Goal: Task Accomplishment & Management: Complete application form

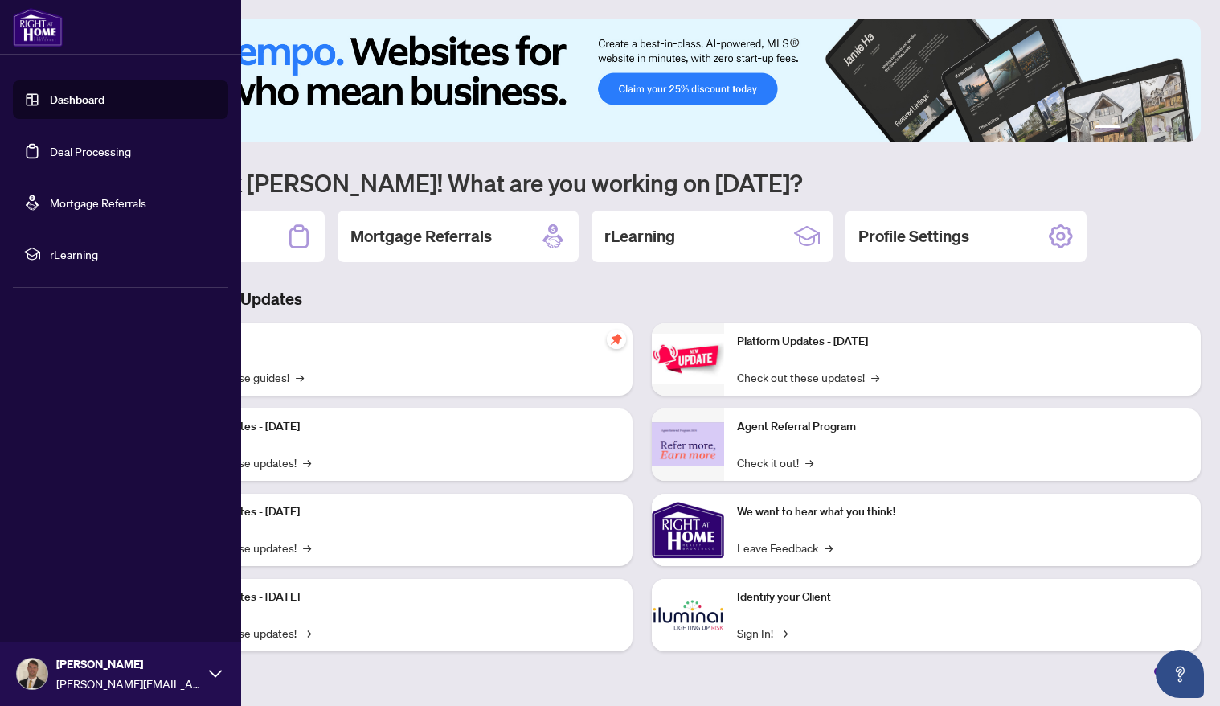
click at [60, 155] on link "Deal Processing" at bounding box center [90, 151] width 81 height 14
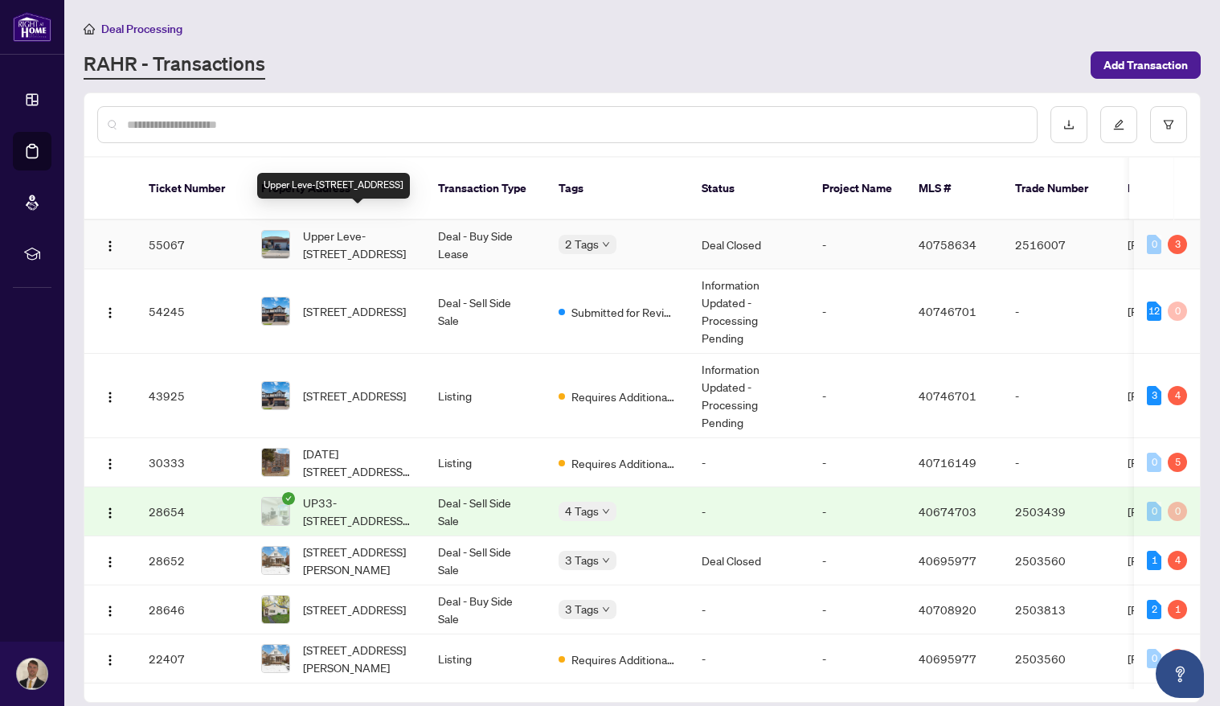
click at [384, 227] on span "Upper Leve-[STREET_ADDRESS]" at bounding box center [357, 244] width 109 height 35
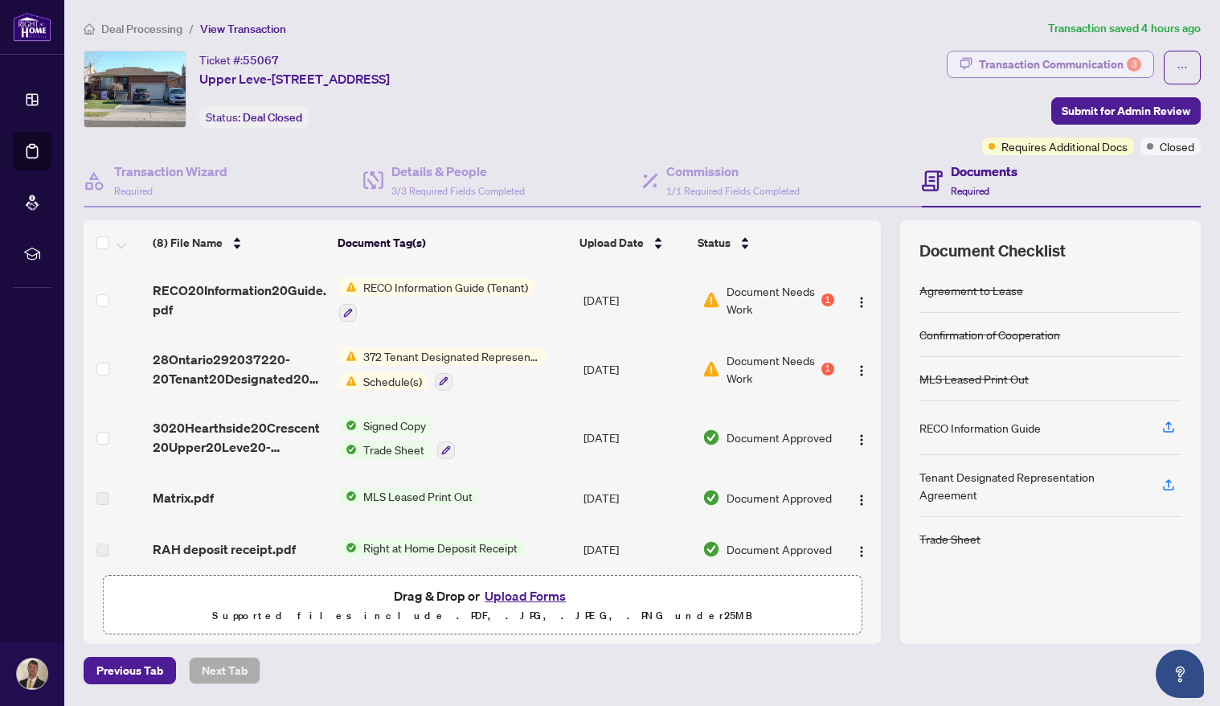
click at [1112, 63] on div "Transaction Communication 3" at bounding box center [1060, 64] width 162 height 26
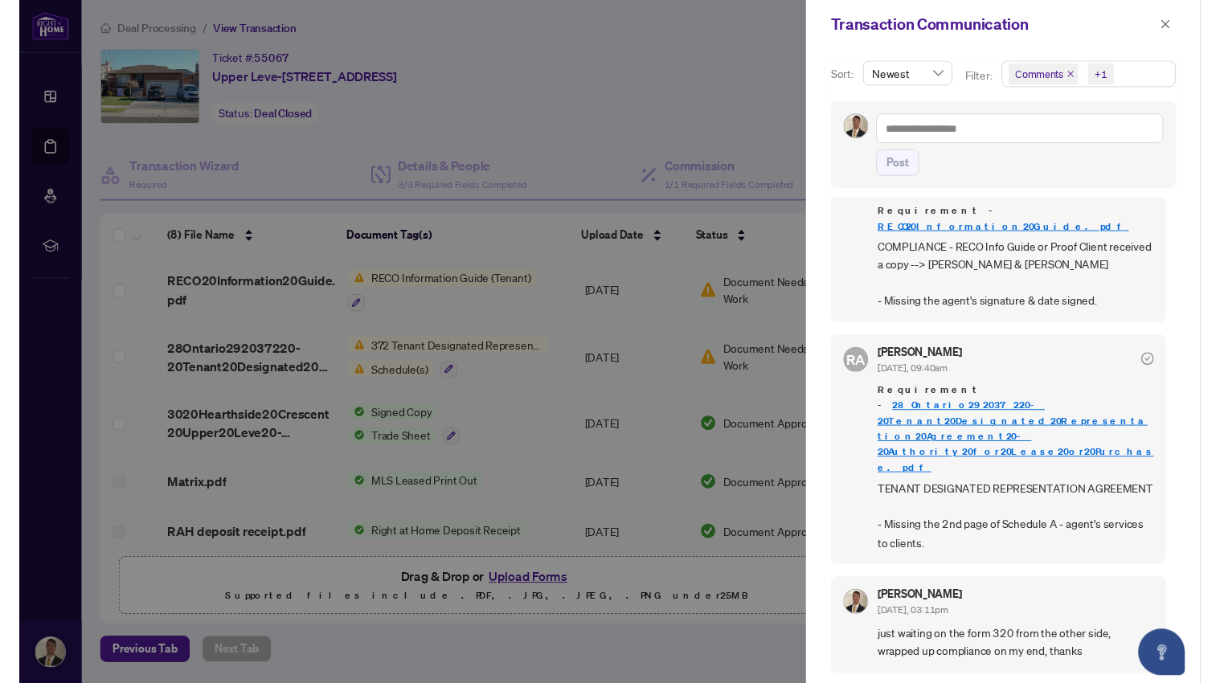
scroll to position [289, 0]
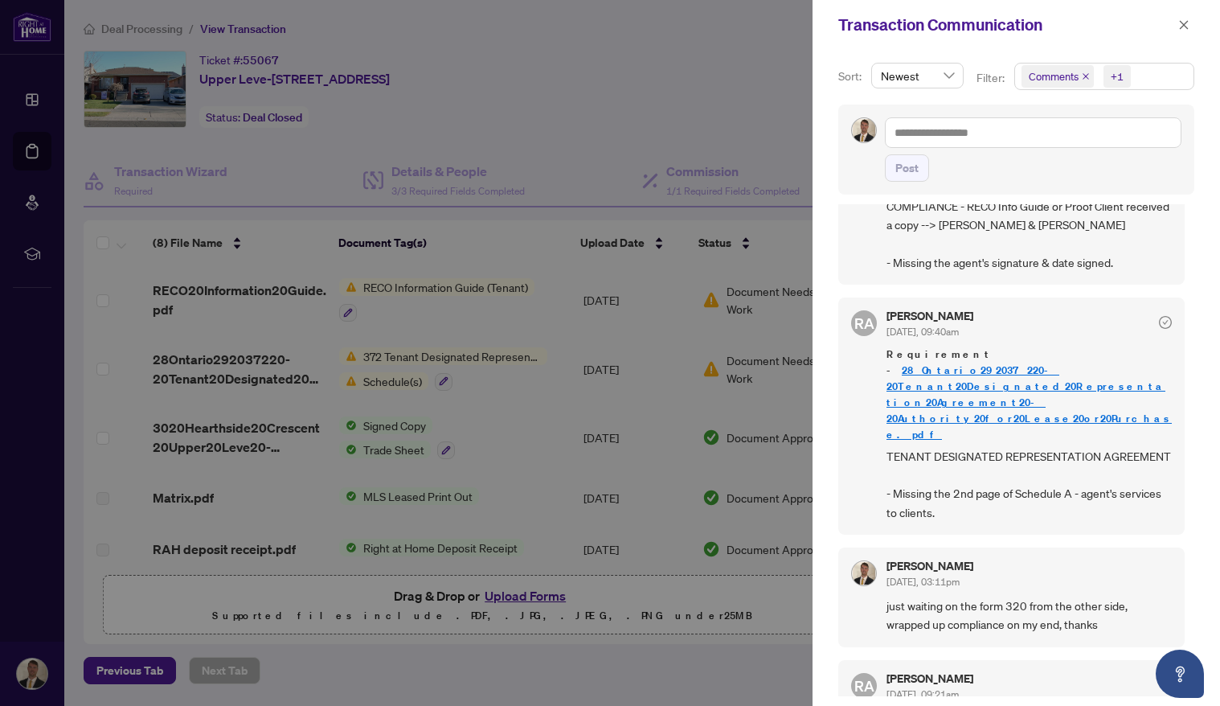
click at [694, 163] on div at bounding box center [610, 353] width 1220 height 706
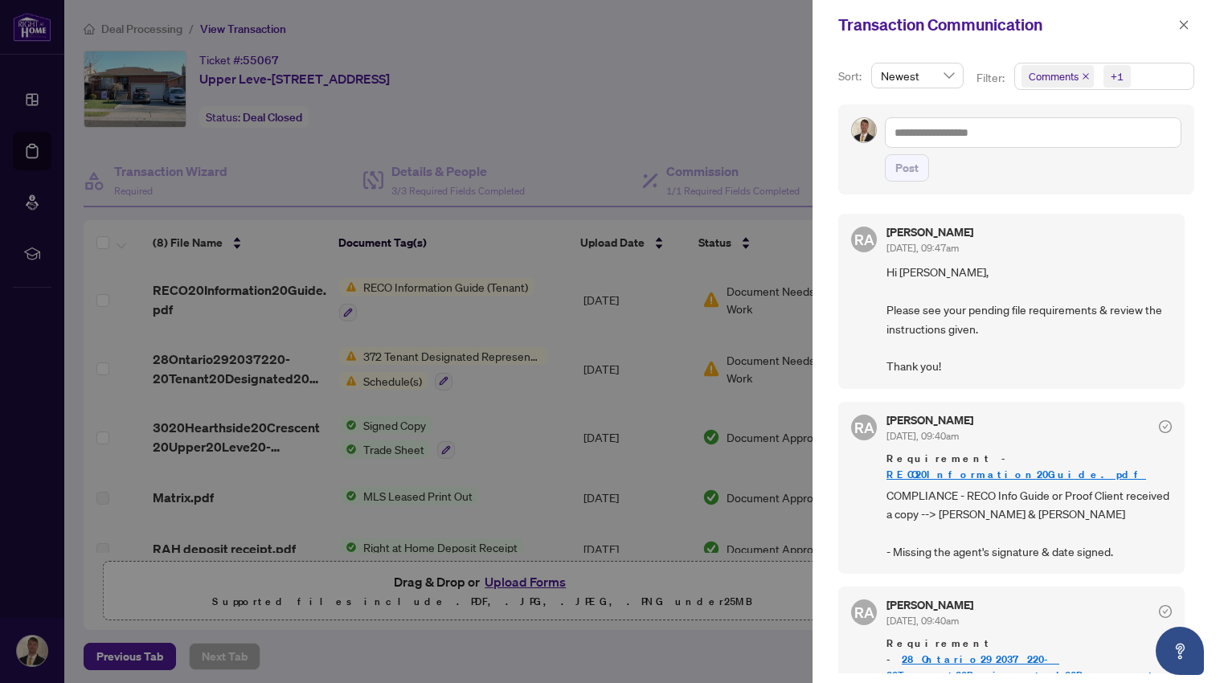
scroll to position [0, 0]
click at [1179, 30] on icon "close" at bounding box center [1183, 24] width 11 height 11
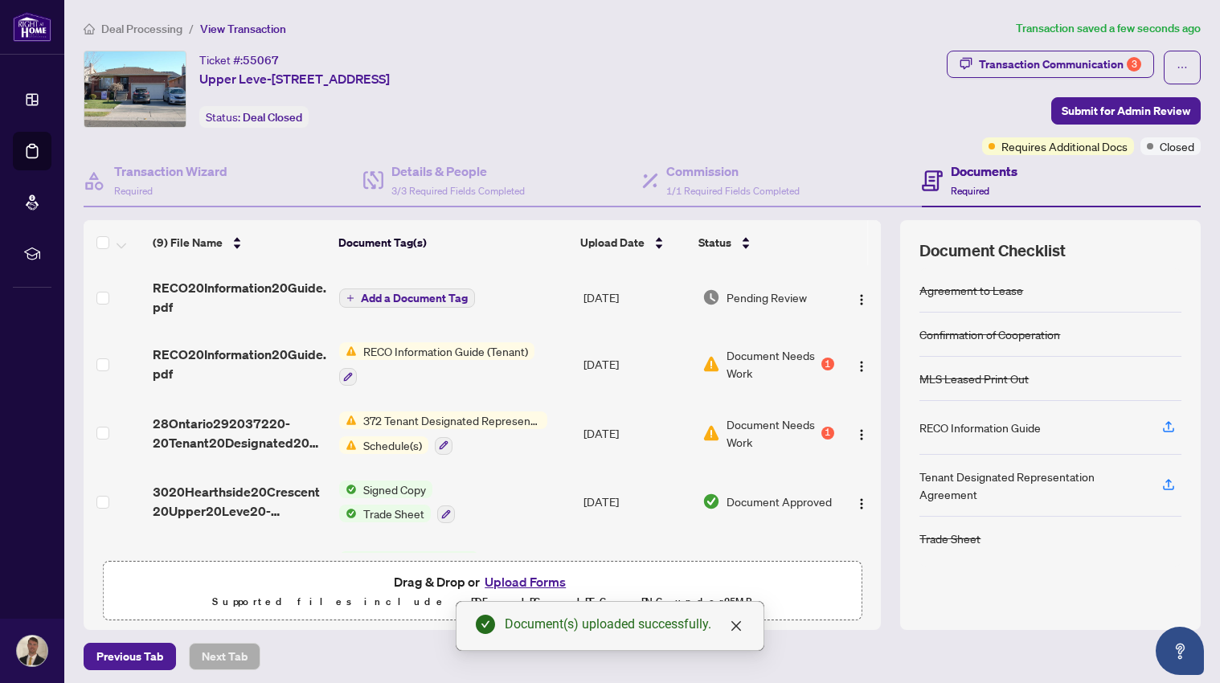
click at [825, 358] on div "1" at bounding box center [827, 364] width 13 height 13
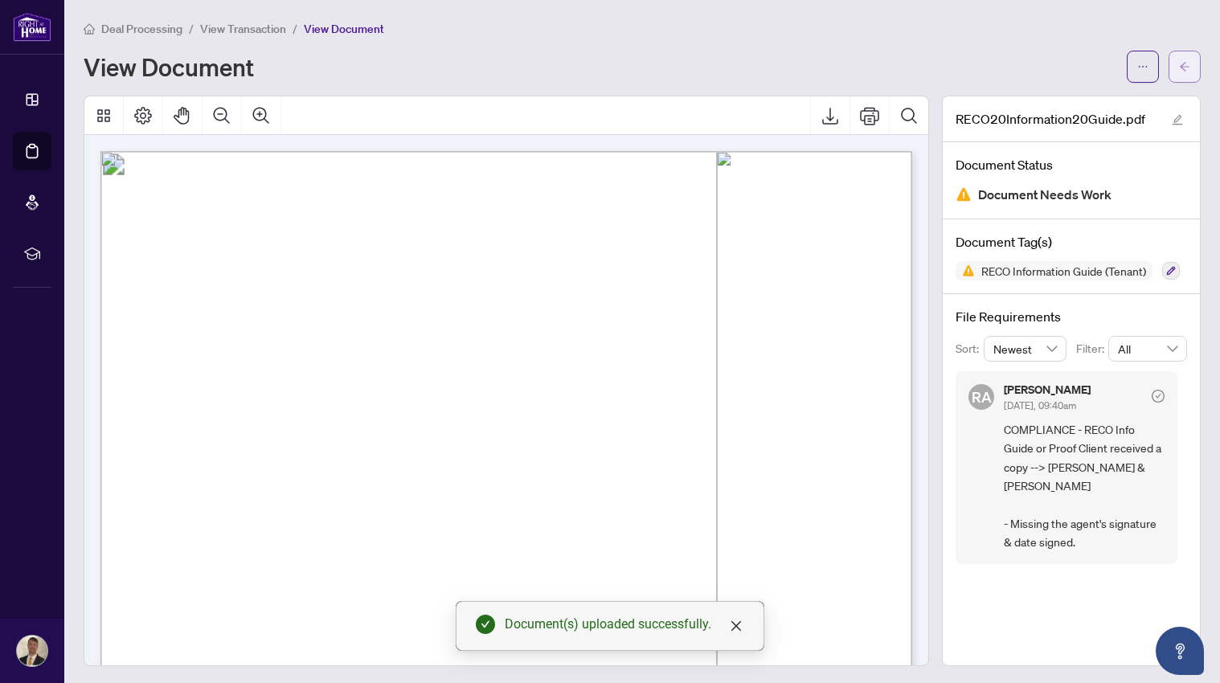
click at [1183, 71] on icon "arrow-left" at bounding box center [1184, 66] width 11 height 11
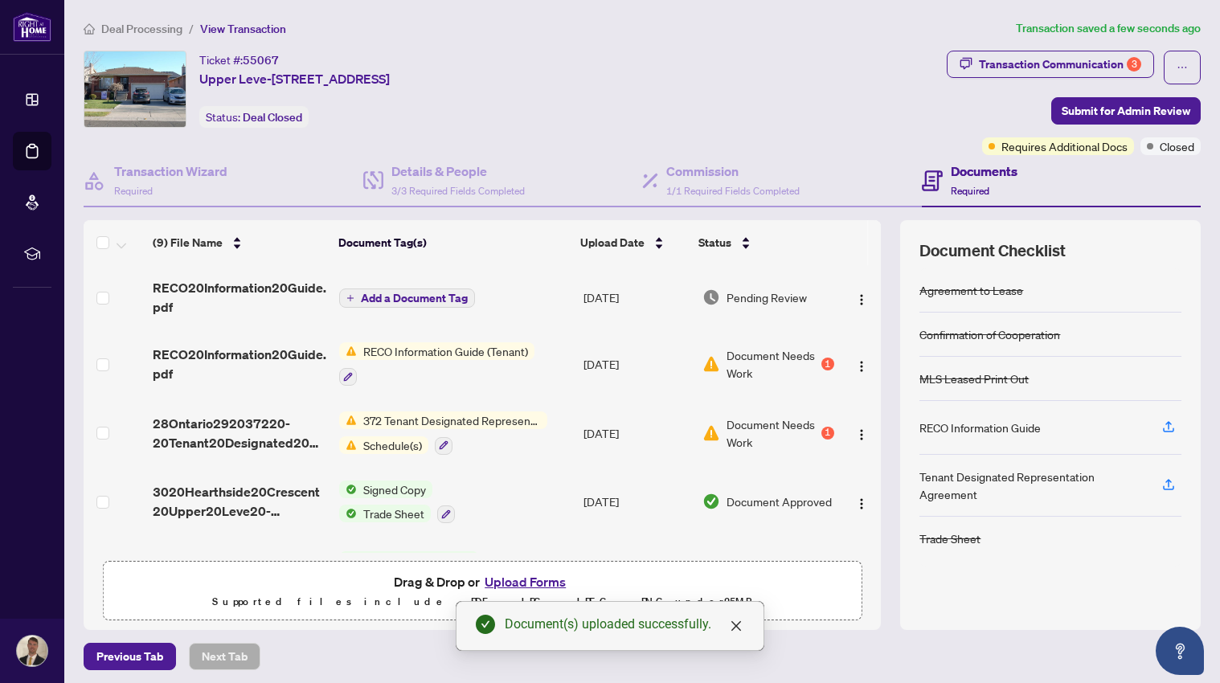
click at [821, 433] on div "1" at bounding box center [827, 433] width 13 height 13
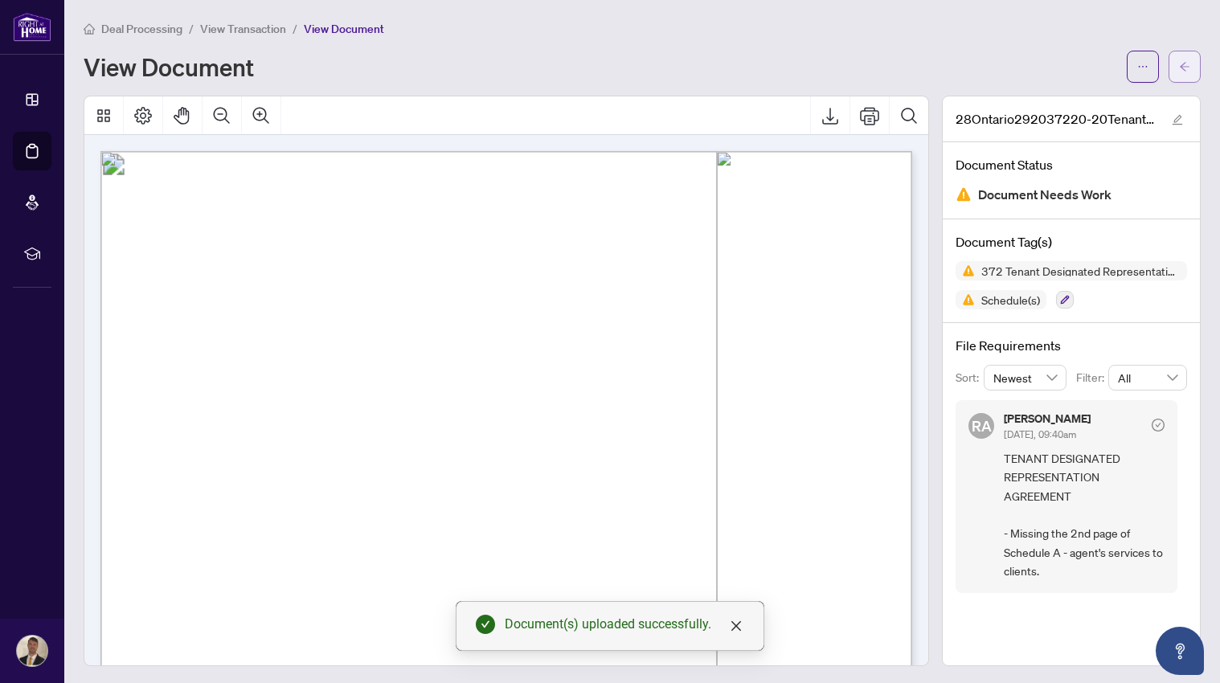
click at [1185, 72] on span "button" at bounding box center [1184, 67] width 11 height 26
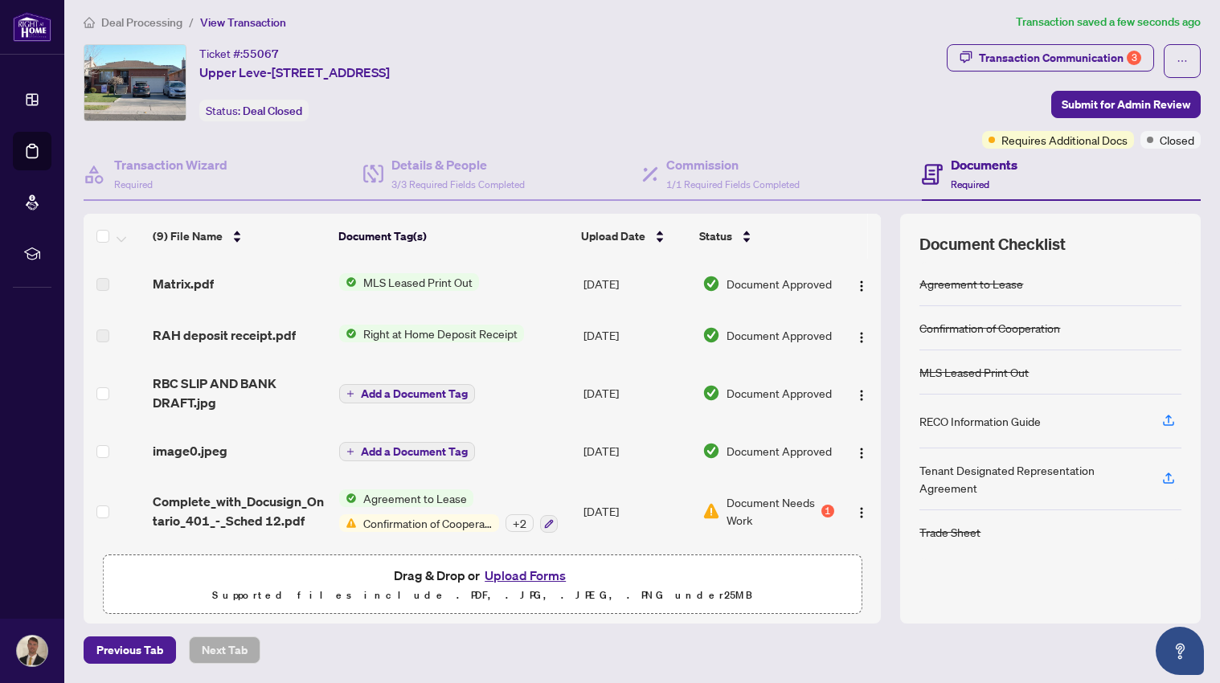
scroll to position [6, 0]
click at [823, 506] on div "1" at bounding box center [827, 511] width 13 height 13
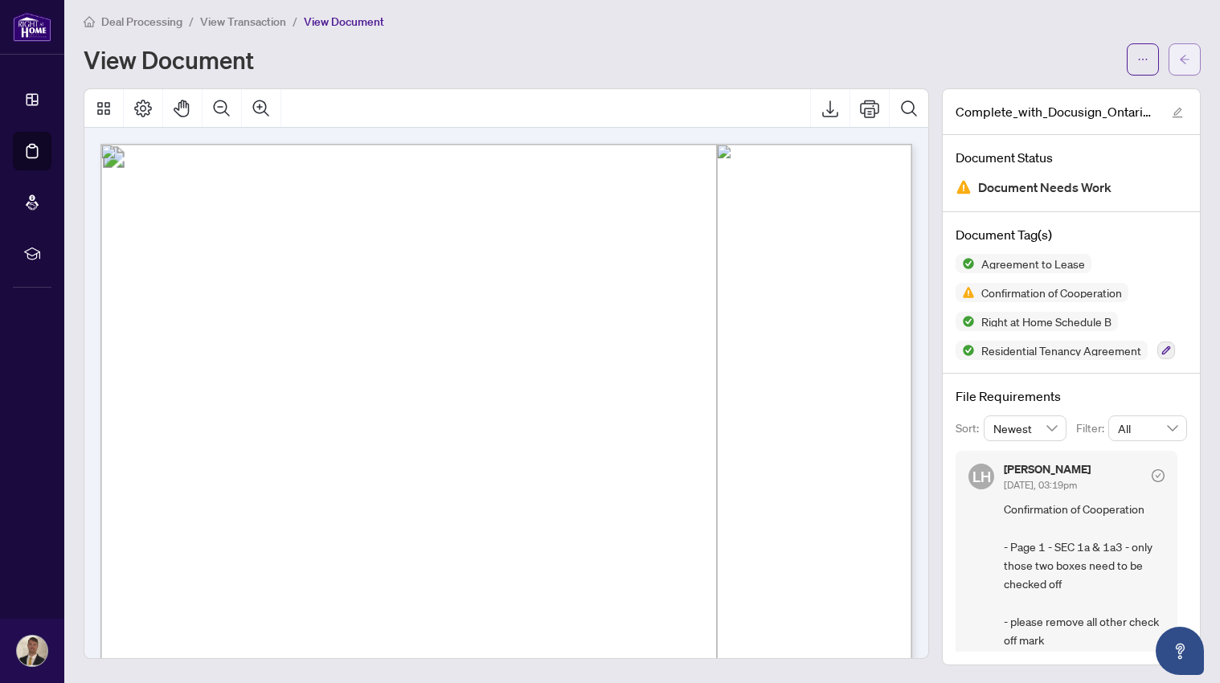
click at [1186, 59] on icon "arrow-left" at bounding box center [1185, 59] width 10 height 9
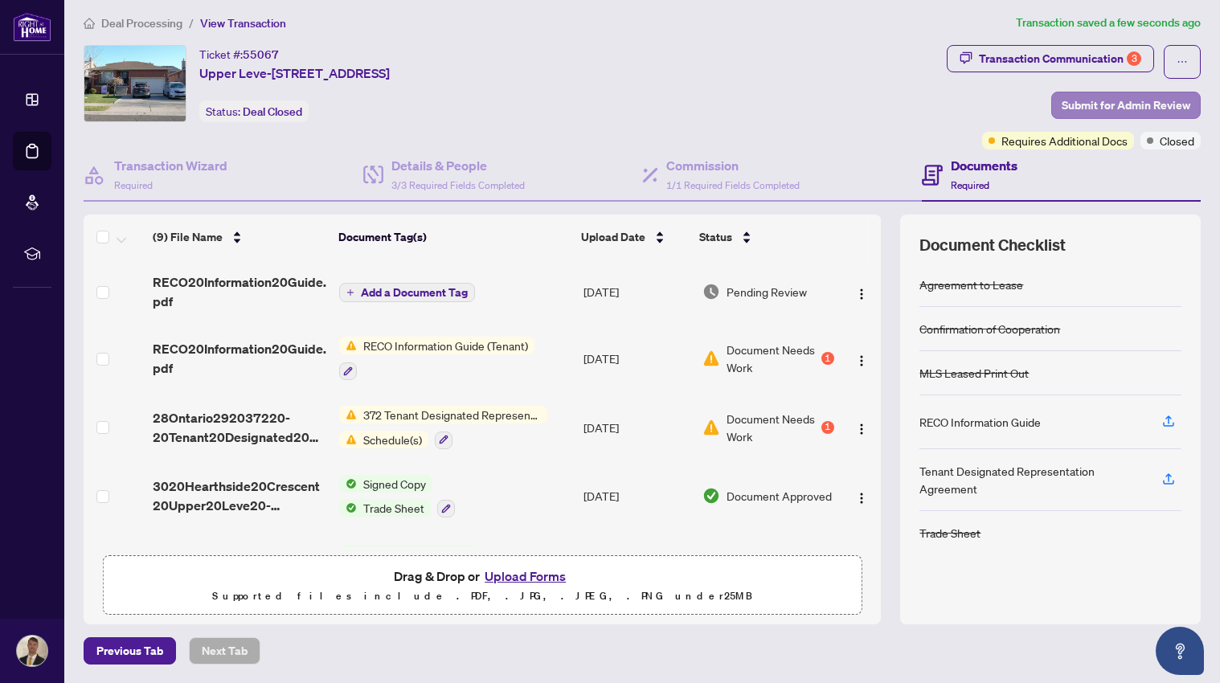
click at [1115, 117] on span "Submit for Admin Review" at bounding box center [1126, 105] width 129 height 26
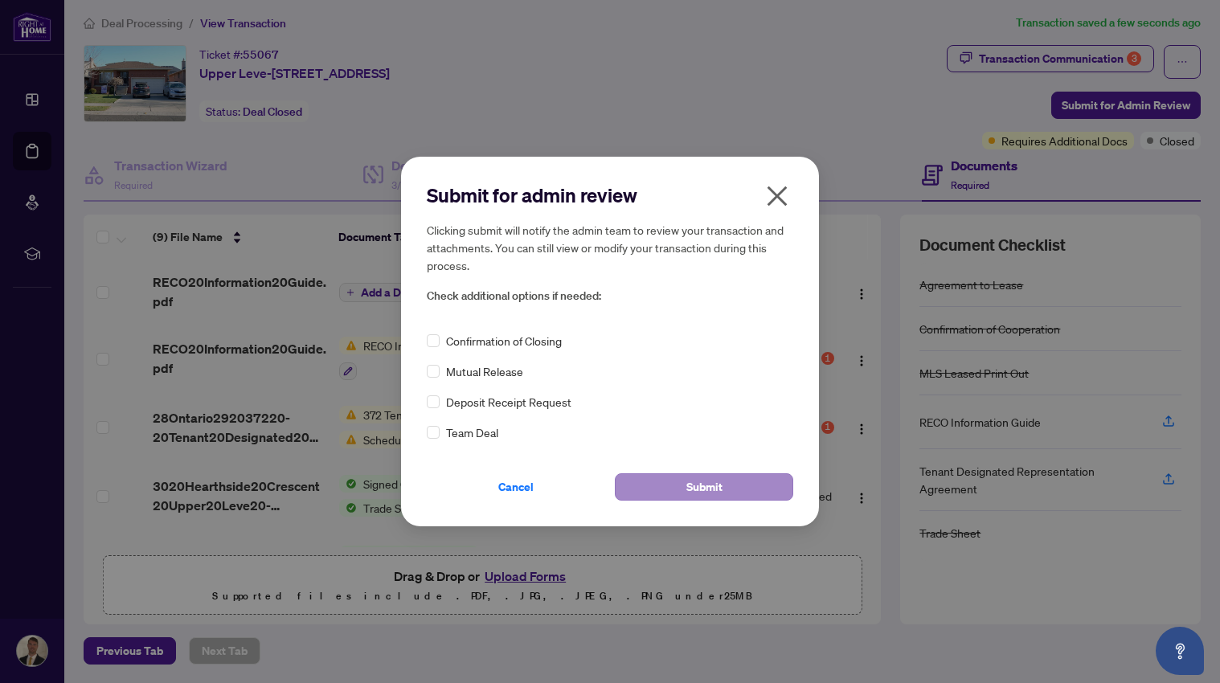
click at [711, 483] on span "Submit" at bounding box center [704, 487] width 36 height 26
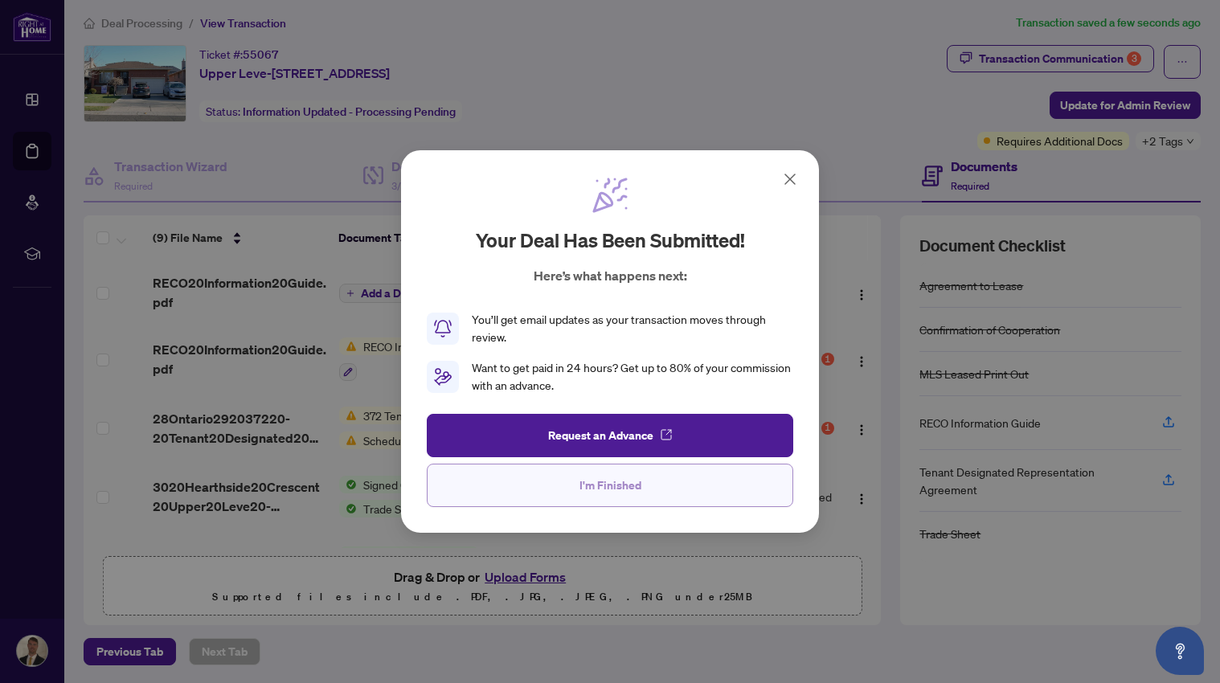
click at [624, 486] on span "I'm Finished" at bounding box center [610, 486] width 62 height 26
